Goal: Information Seeking & Learning: Check status

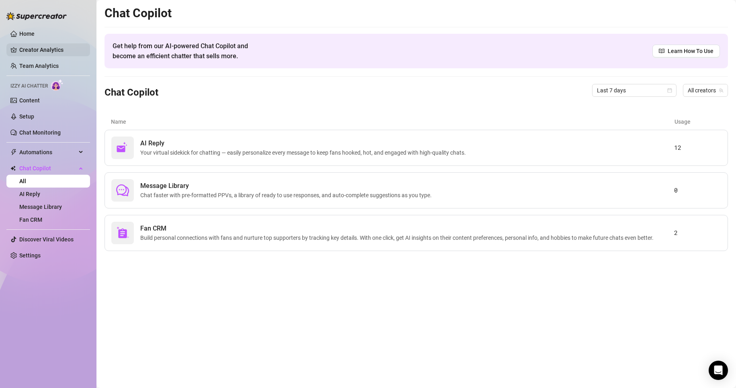
click at [47, 51] on link "Creator Analytics" at bounding box center [51, 49] width 64 height 13
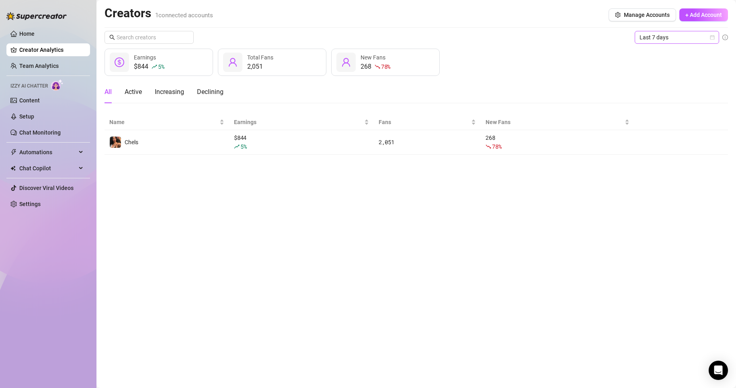
click at [659, 40] on span "Last 7 days" at bounding box center [676, 37] width 75 height 12
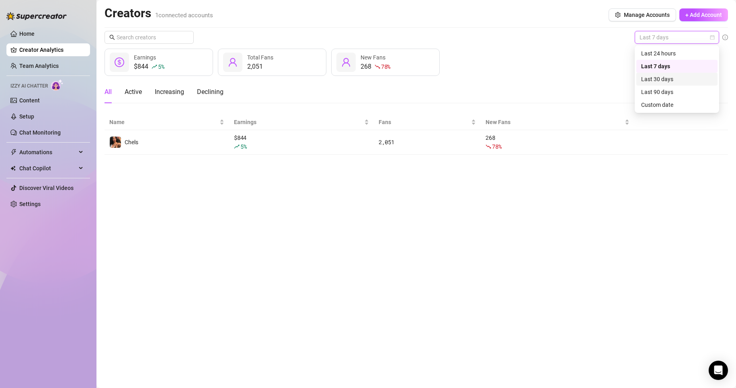
click at [659, 76] on div "Last 30 days" at bounding box center [677, 79] width 72 height 9
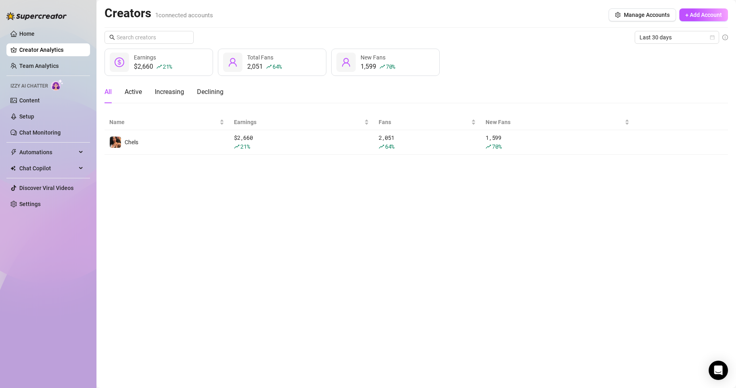
click at [648, 235] on main "Creators 1 connected accounts Manage Accounts + Add Account Last 30 days $2,660…" at bounding box center [415, 194] width 639 height 388
click at [51, 130] on link "Chat Monitoring" at bounding box center [39, 132] width 41 height 6
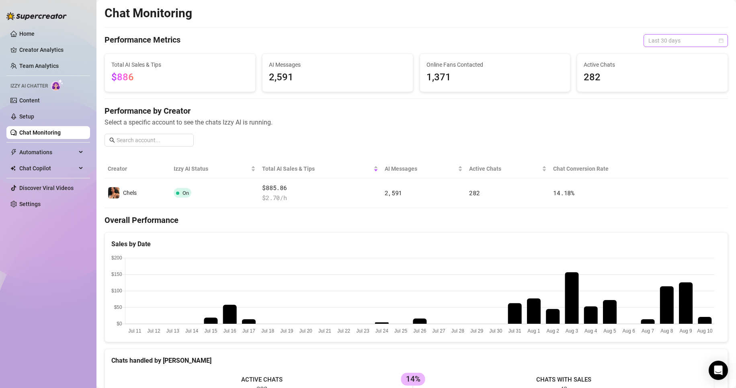
click at [663, 41] on span "Last 30 days" at bounding box center [685, 41] width 75 height 12
click at [662, 66] on div "Last 7 days" at bounding box center [679, 69] width 72 height 9
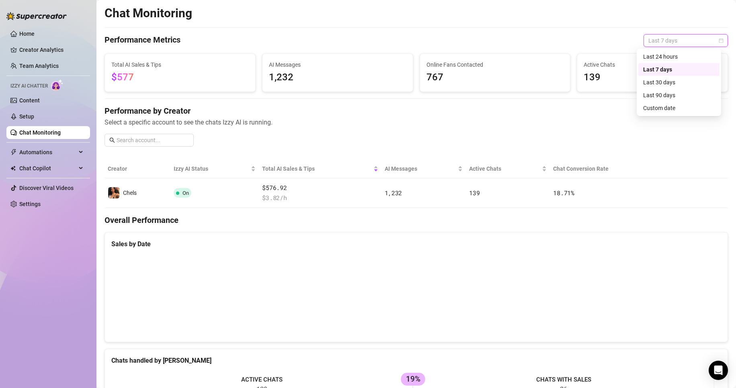
drag, startPoint x: 669, startPoint y: 39, endPoint x: 659, endPoint y: 57, distance: 20.1
click at [659, 57] on div "Last 24 hours" at bounding box center [679, 56] width 72 height 9
